Goal: Information Seeking & Learning: Learn about a topic

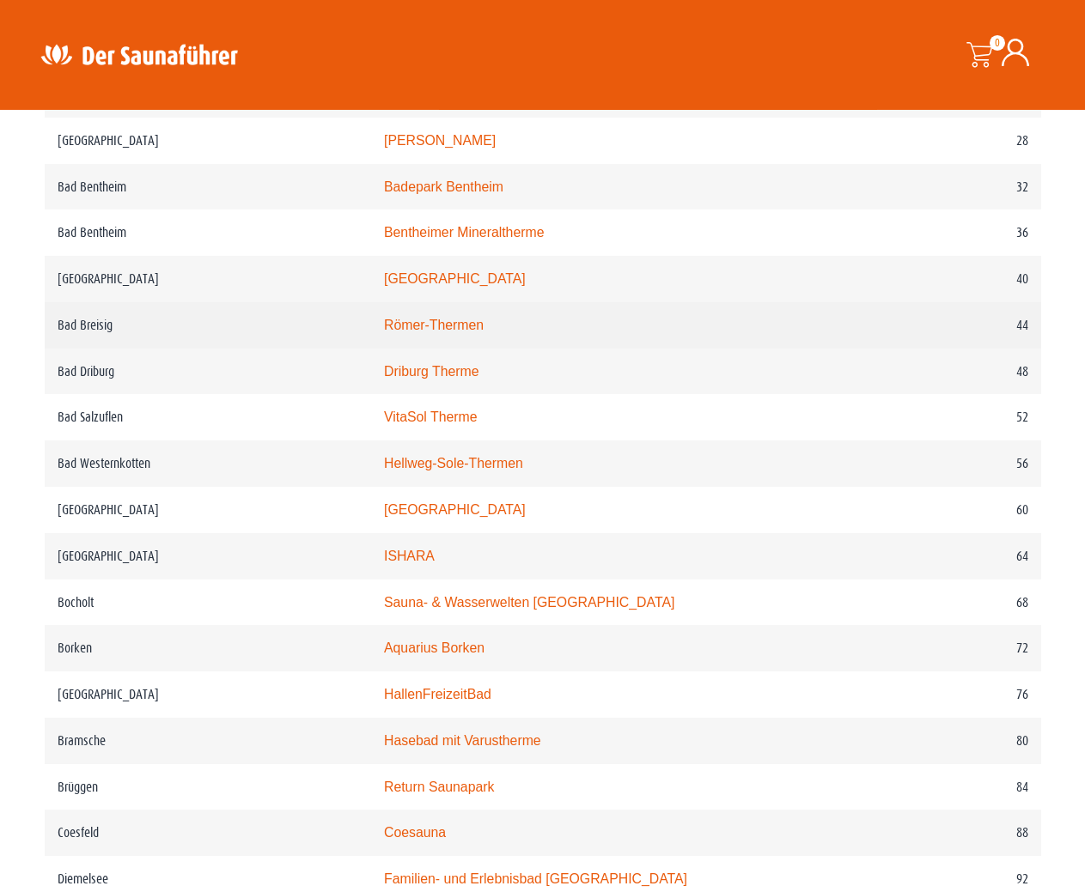
scroll to position [964, 0]
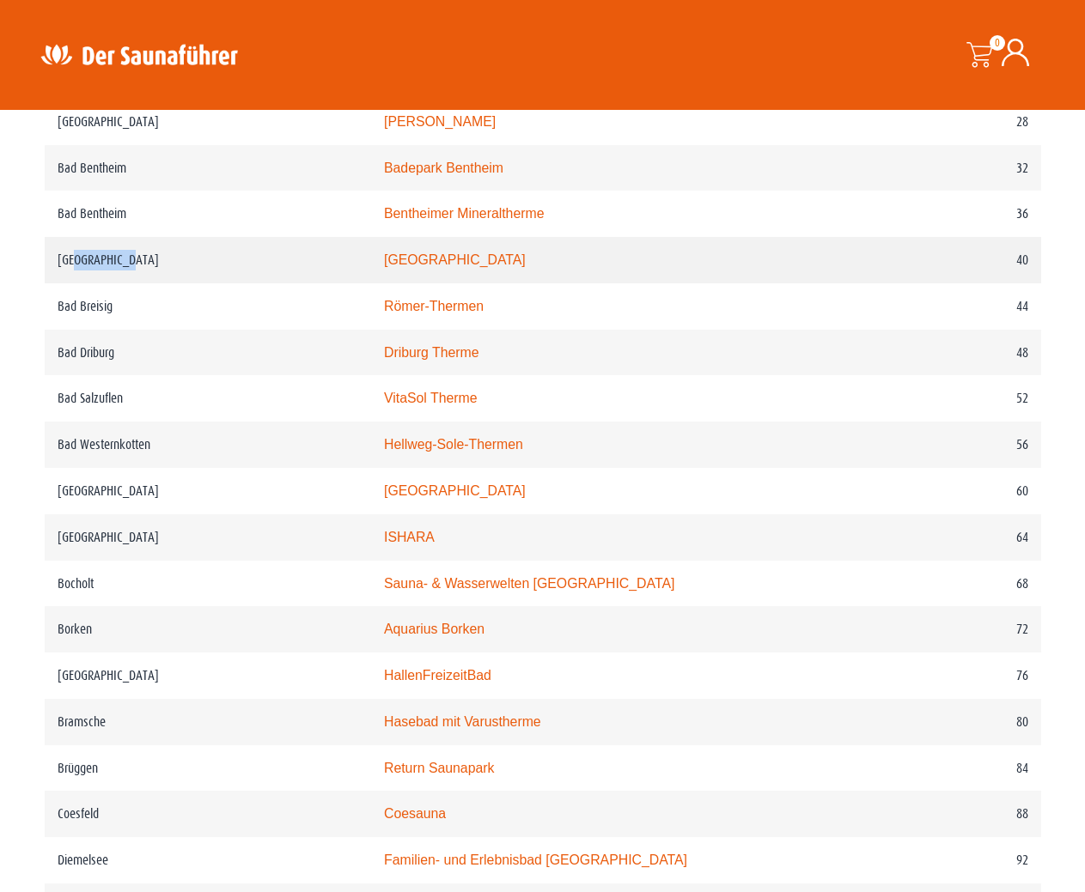
drag, startPoint x: 199, startPoint y: 301, endPoint x: 76, endPoint y: 297, distance: 122.9
click at [76, 283] on td "[GEOGRAPHIC_DATA]" at bounding box center [208, 260] width 326 height 46
click at [87, 283] on td "[GEOGRAPHIC_DATA]" at bounding box center [208, 260] width 326 height 46
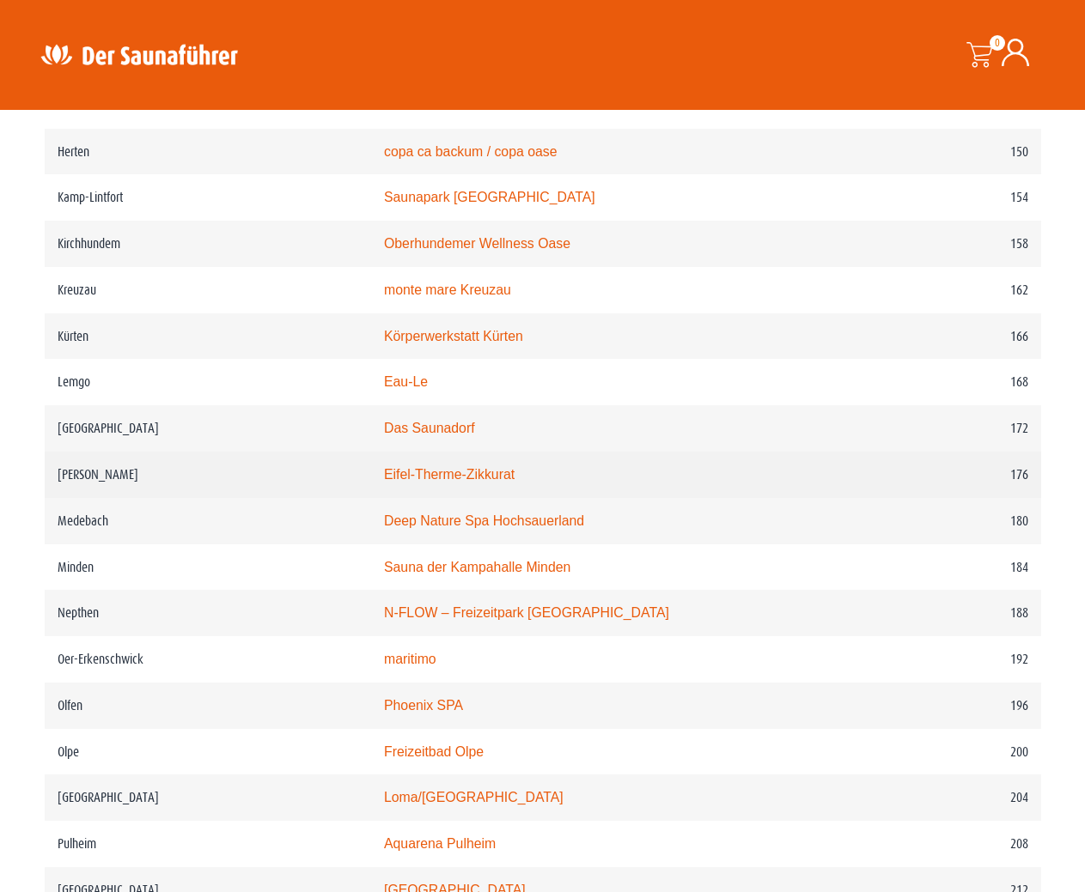
scroll to position [2278, 0]
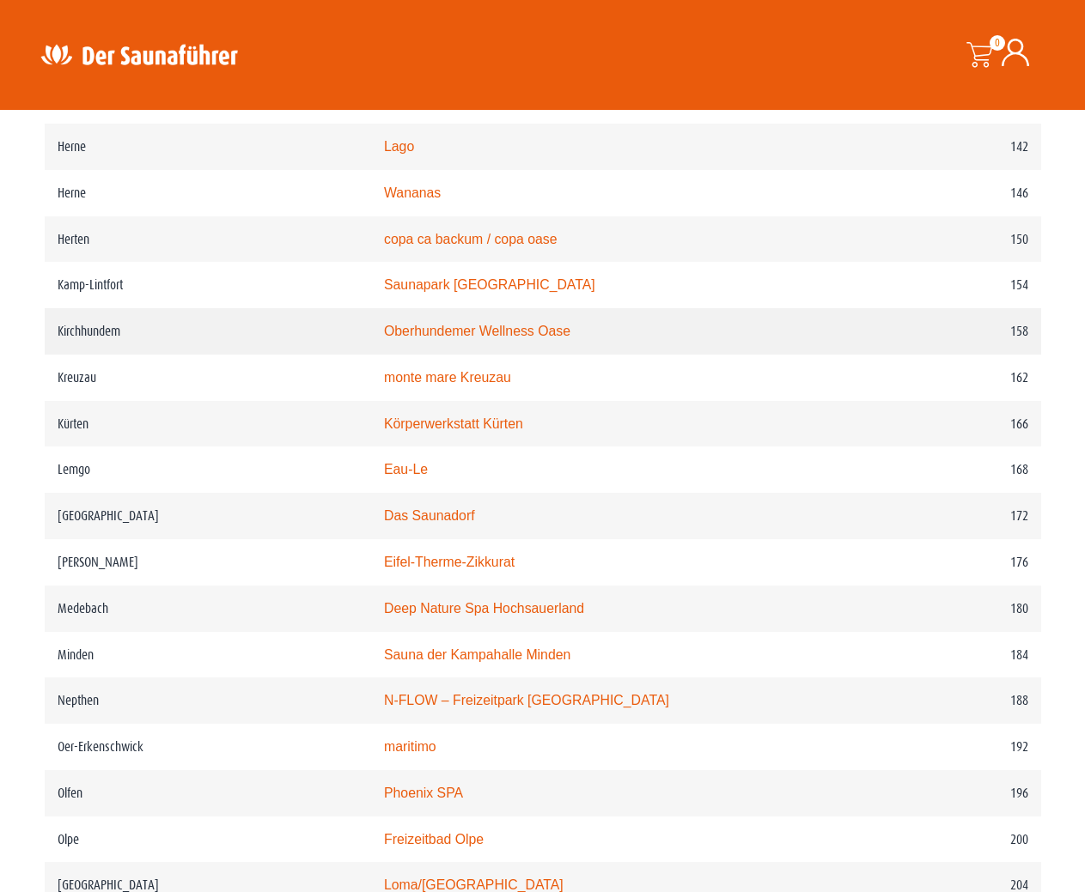
click at [494, 338] on link "Oberhundemer Wellness Oase" at bounding box center [477, 331] width 186 height 15
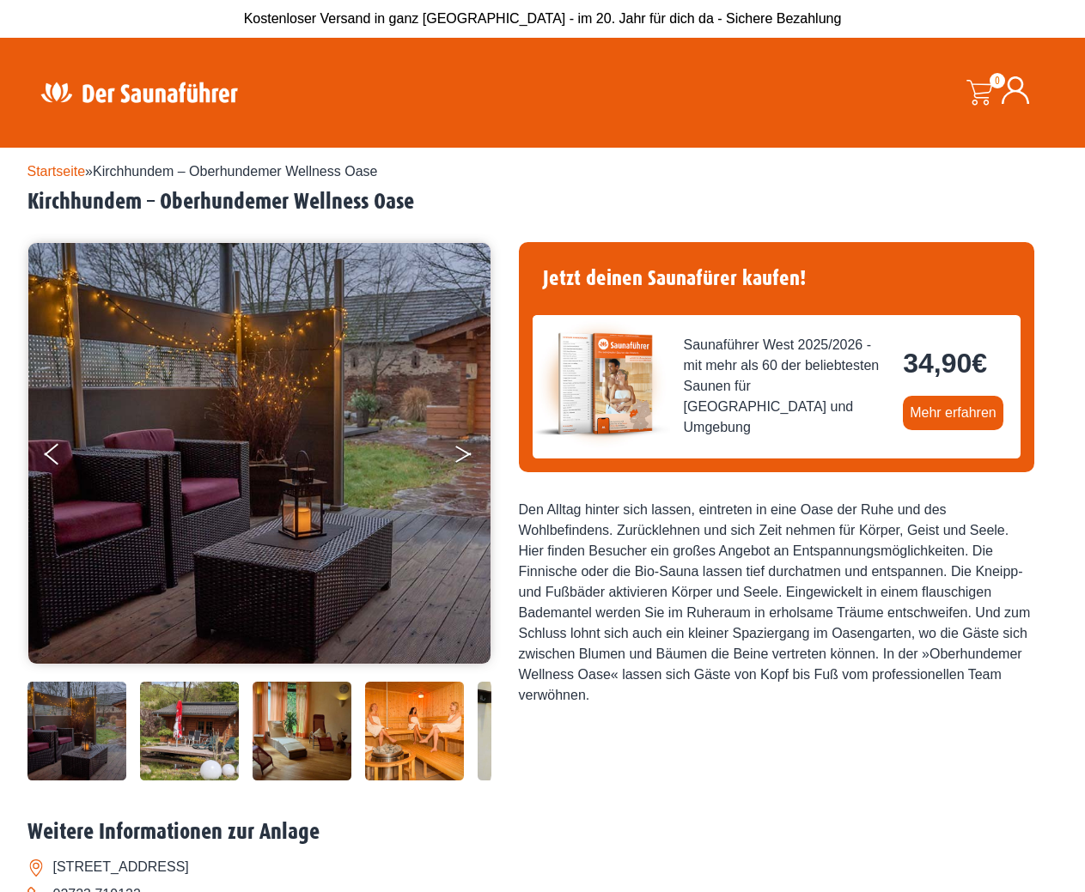
click at [460, 459] on icon "Next" at bounding box center [462, 458] width 15 height 10
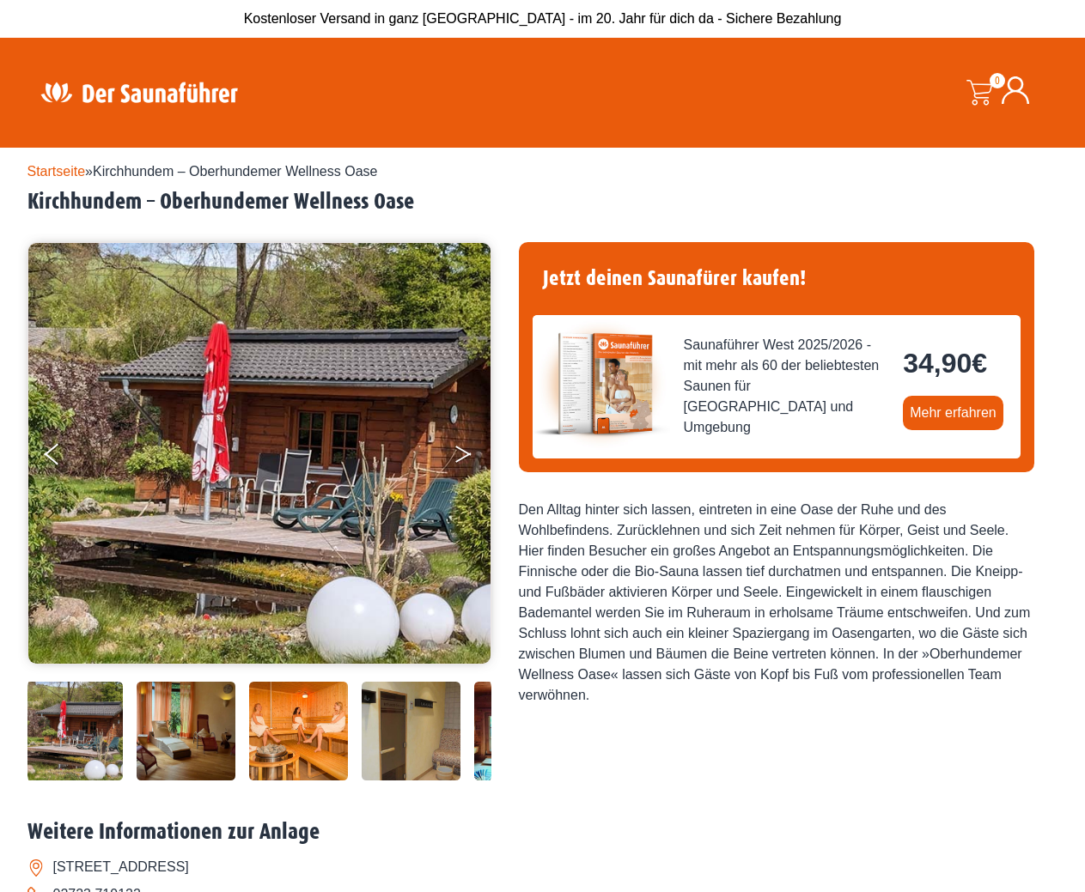
click at [460, 459] on icon "Next" at bounding box center [462, 458] width 15 height 10
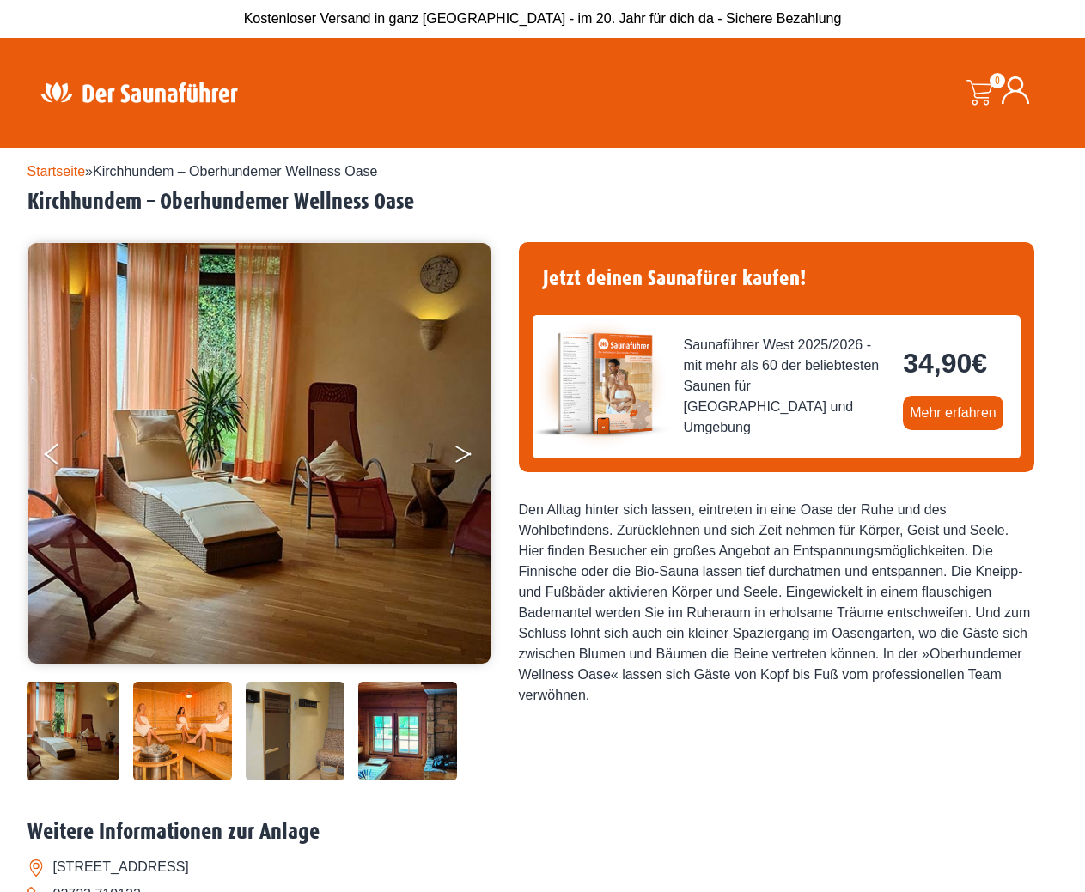
click at [460, 459] on icon "Next" at bounding box center [462, 458] width 15 height 10
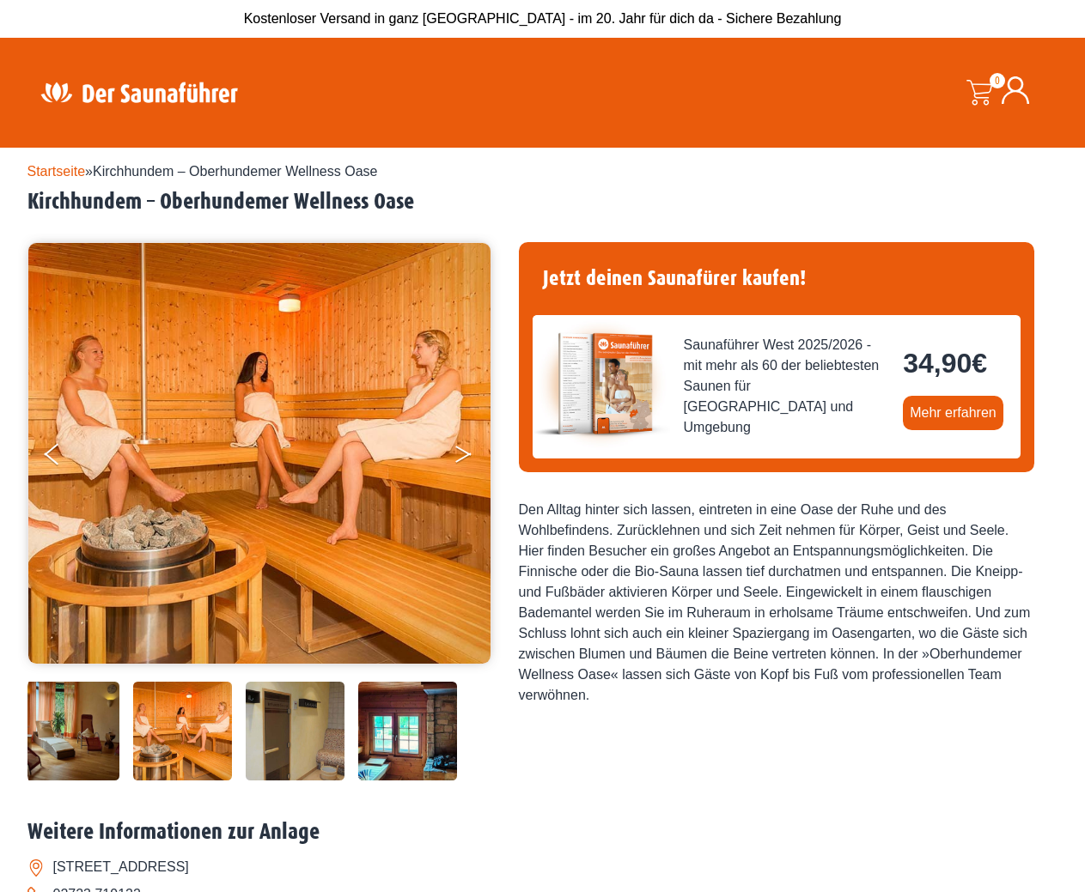
click at [460, 459] on icon "Next" at bounding box center [462, 458] width 15 height 10
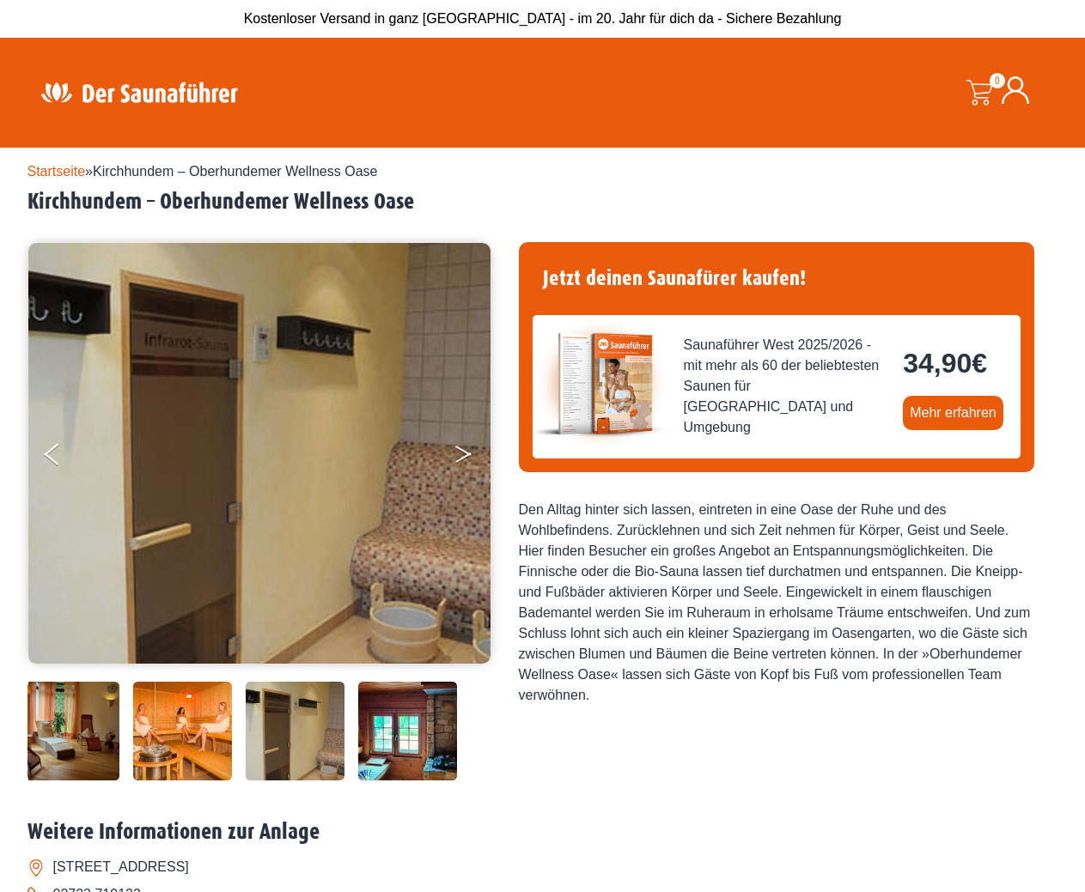
click at [460, 459] on icon "Next" at bounding box center [462, 458] width 15 height 10
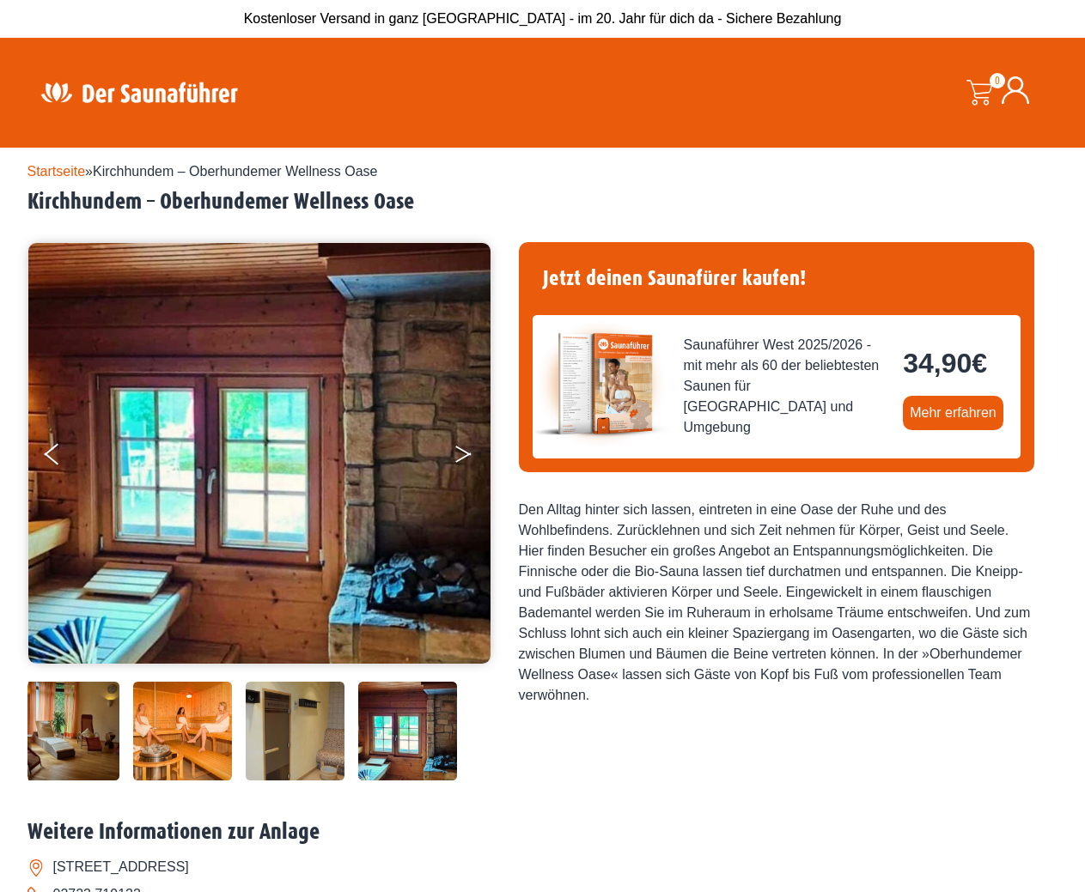
click at [460, 459] on icon "Next" at bounding box center [462, 458] width 15 height 10
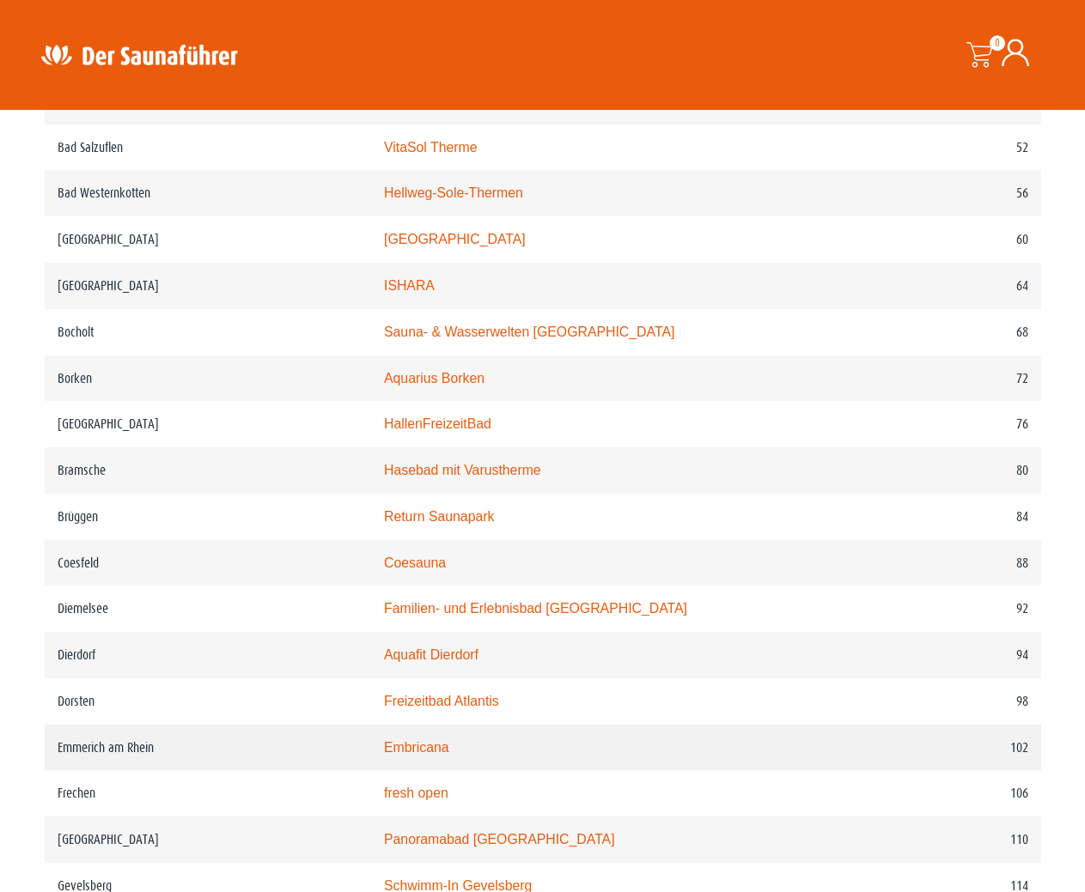
scroll to position [1226, 0]
